Goal: Information Seeking & Learning: Learn about a topic

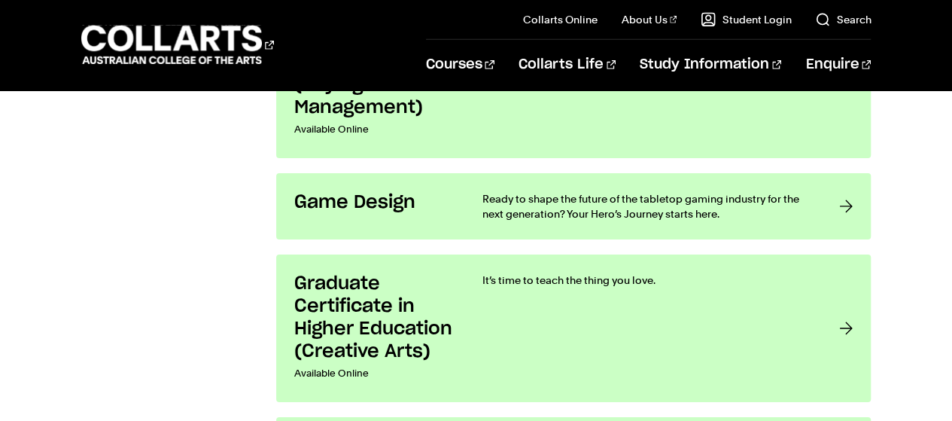
scroll to position [2400, 0]
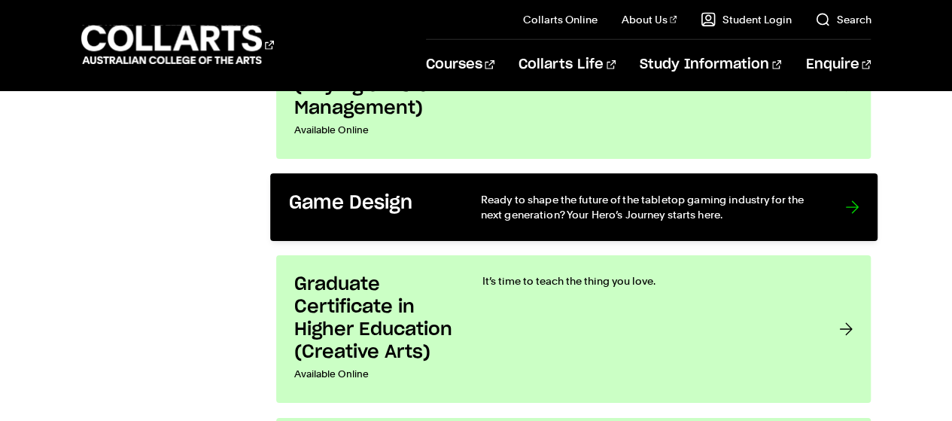
click at [390, 212] on div "Game Design" at bounding box center [368, 207] width 161 height 31
click at [811, 192] on p "Ready to shape the future of the tabletop gaming industry for the next generati…" at bounding box center [647, 207] width 334 height 31
click at [853, 193] on div at bounding box center [852, 207] width 14 height 31
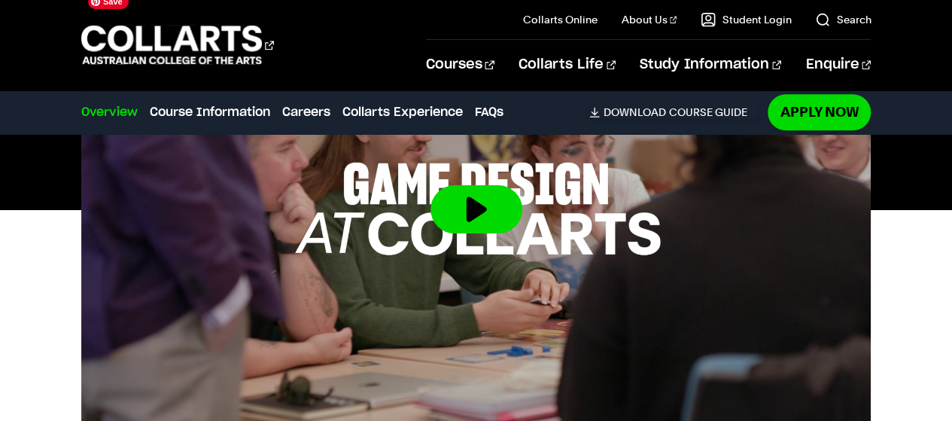
scroll to position [831, 0]
